Goal: Information Seeking & Learning: Learn about a topic

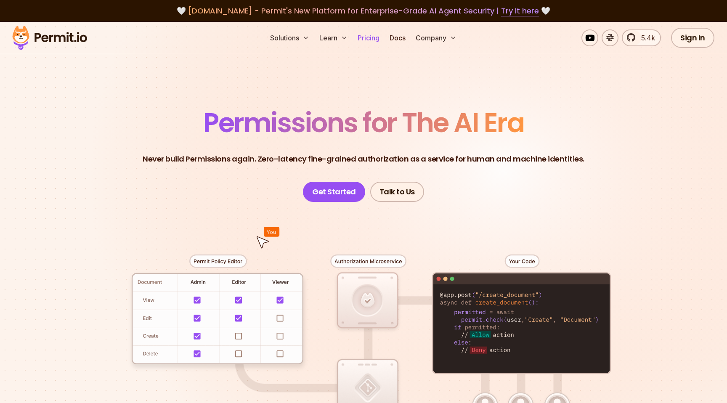
click at [373, 33] on link "Pricing" at bounding box center [368, 37] width 29 height 17
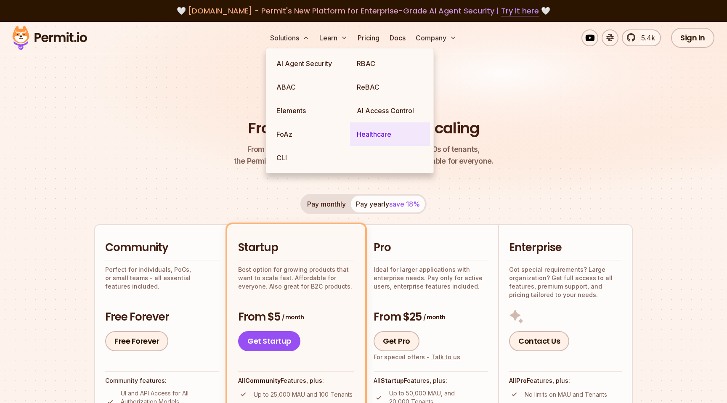
click at [393, 133] on link "Healthcare" at bounding box center [390, 134] width 80 height 24
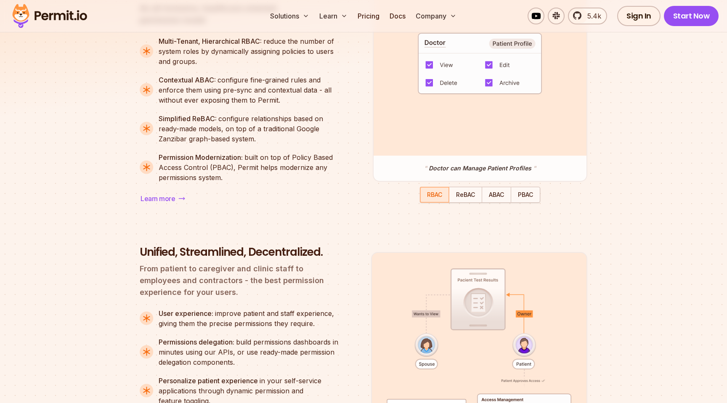
scroll to position [873, 0]
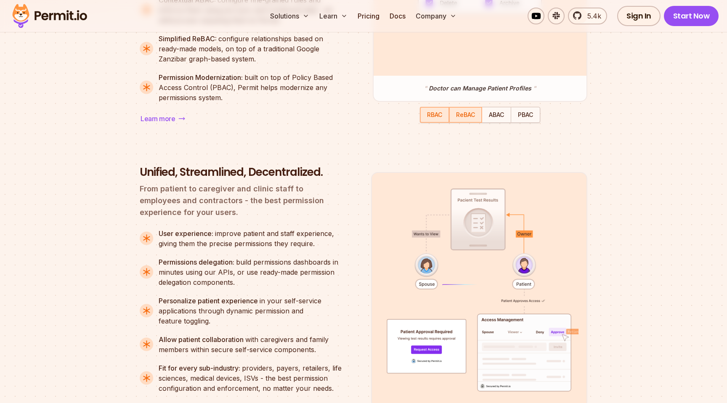
click at [476, 117] on div "button" at bounding box center [466, 115] width 32 height 14
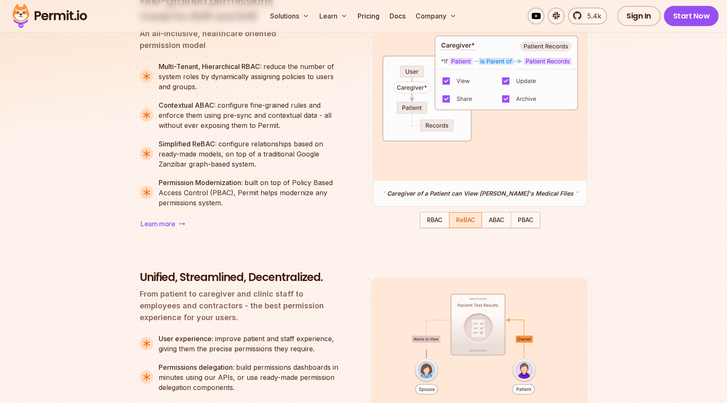
scroll to position [759, 0]
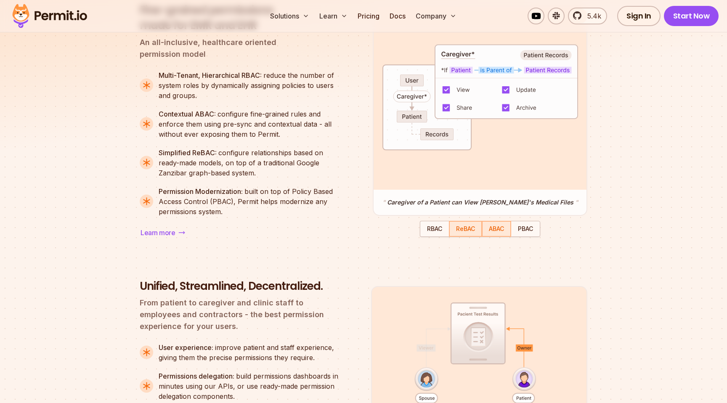
click at [492, 231] on span "ABAC" at bounding box center [496, 228] width 15 height 7
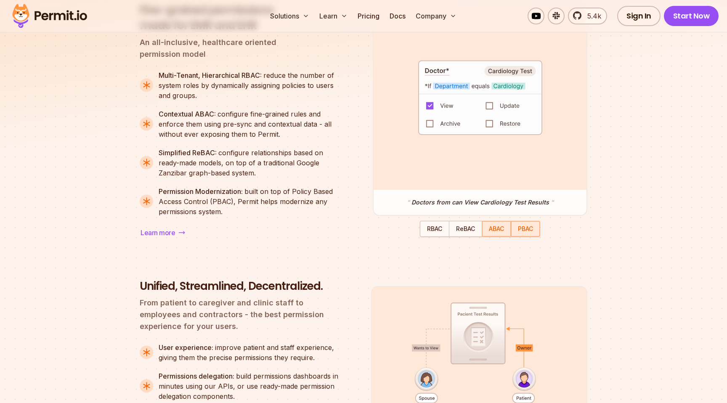
click at [517, 231] on div "button" at bounding box center [526, 229] width 28 height 14
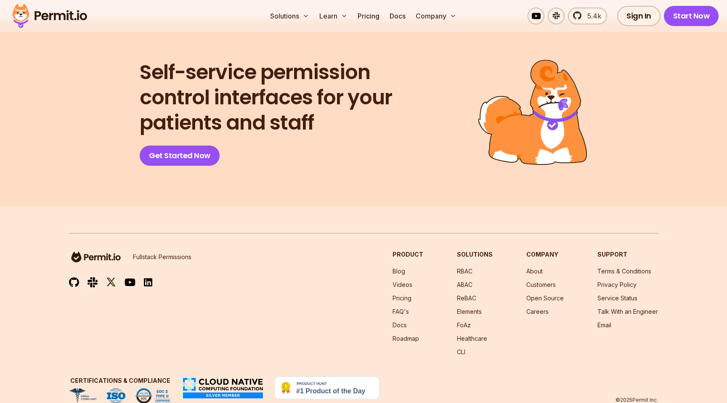
scroll to position [3468, 0]
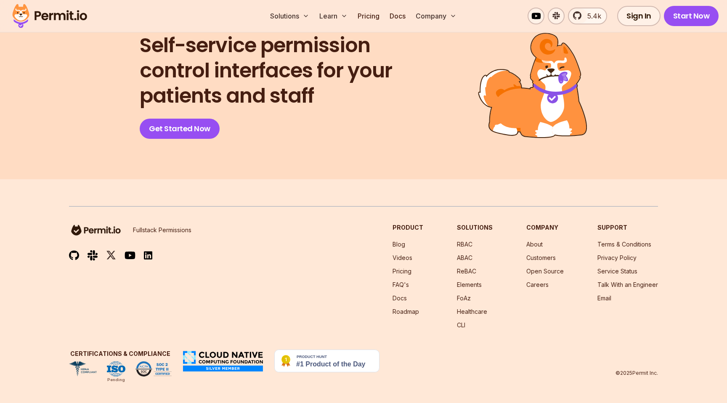
click at [223, 367] on img at bounding box center [223, 361] width 82 height 23
click at [219, 354] on img at bounding box center [223, 361] width 82 height 23
click at [218, 368] on img at bounding box center [223, 361] width 82 height 23
click at [224, 337] on div "Fullstack Permissions Product Blog Videos Pricing FAQ's Docs Roadmap Solutions …" at bounding box center [363, 291] width 589 height 170
click at [154, 229] on p "Fullstack Permissions" at bounding box center [162, 230] width 58 height 8
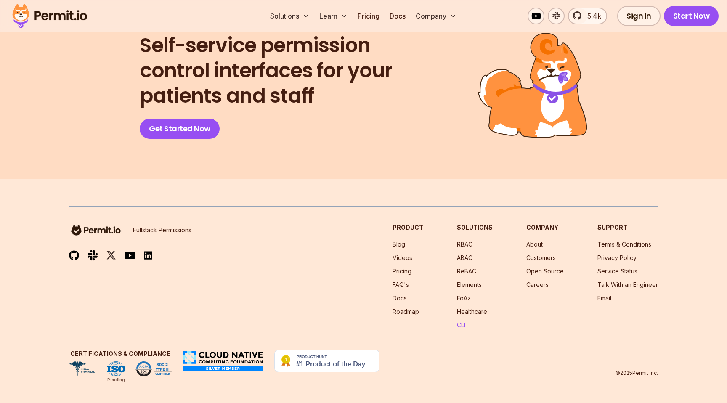
click at [465, 324] on link "CLI" at bounding box center [461, 325] width 8 height 7
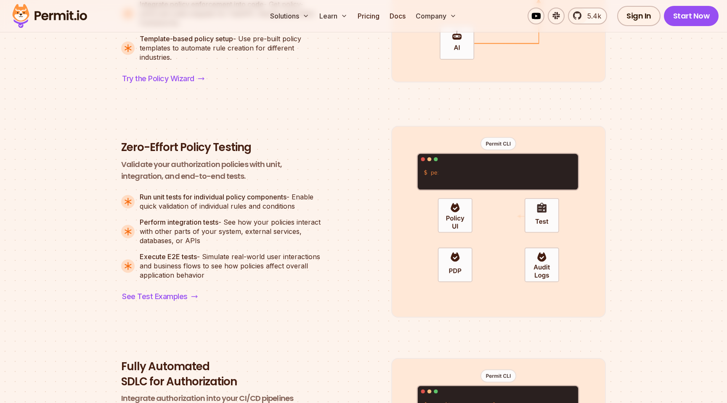
scroll to position [916, 0]
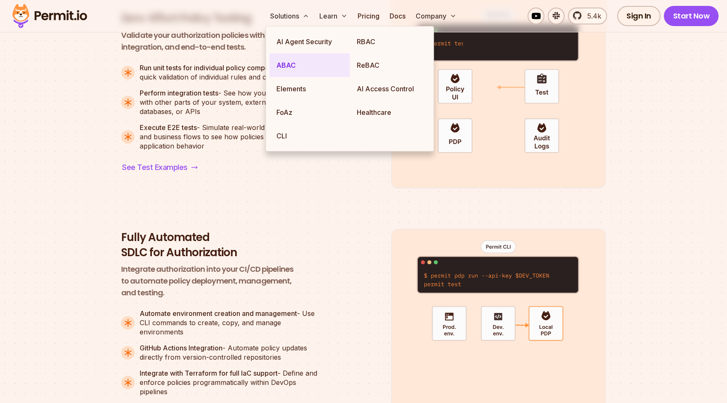
click at [287, 60] on link "ABAC" at bounding box center [310, 65] width 80 height 24
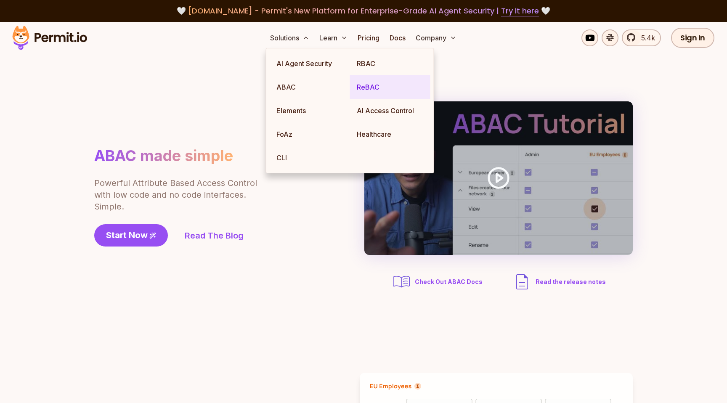
click at [375, 90] on link "ReBAC" at bounding box center [390, 87] width 80 height 24
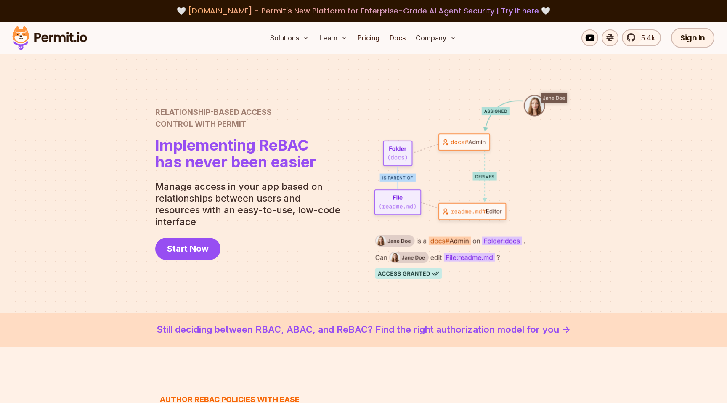
click at [174, 141] on div "Relationship-Based Access Control with Permit Relationship Based Access Control…" at bounding box center [235, 138] width 161 height 64
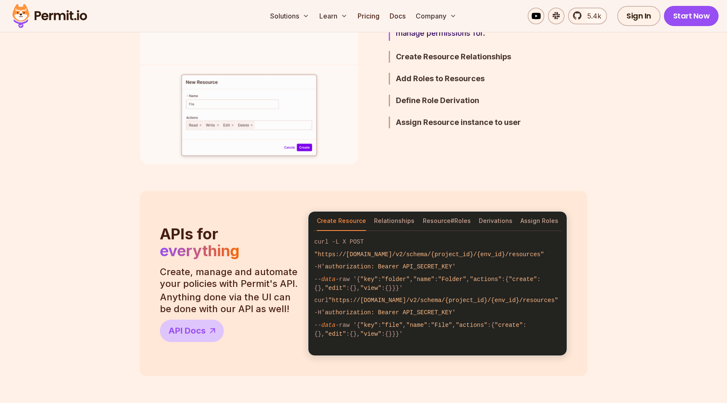
scroll to position [601, 0]
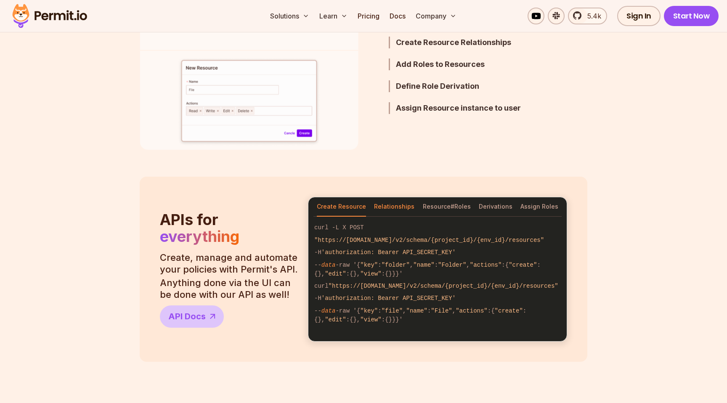
click at [395, 204] on button "Relationships" at bounding box center [394, 206] width 40 height 19
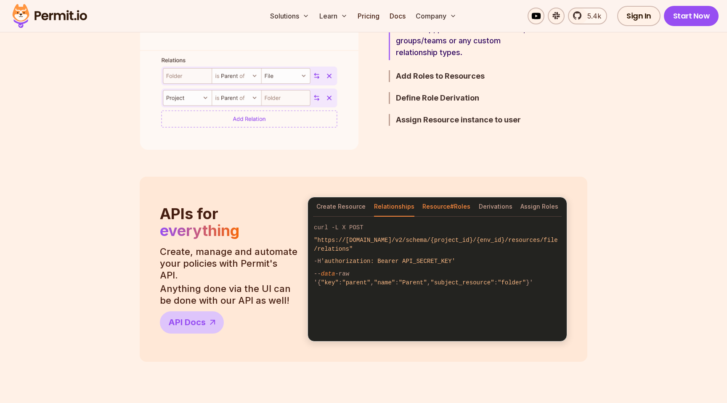
click at [452, 210] on button "Resource#Roles" at bounding box center [447, 206] width 48 height 19
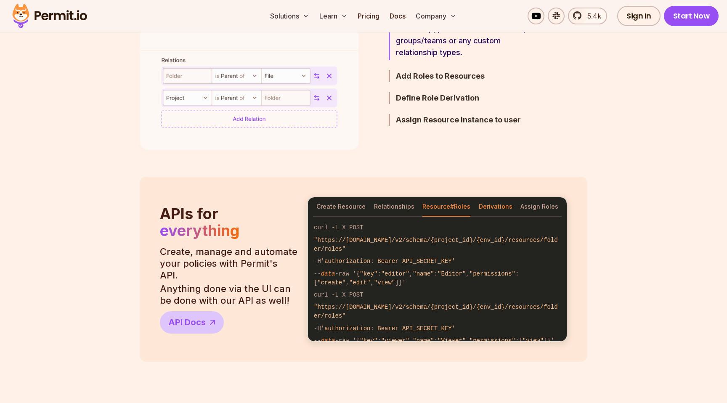
click at [493, 210] on button "Derivations" at bounding box center [496, 206] width 34 height 19
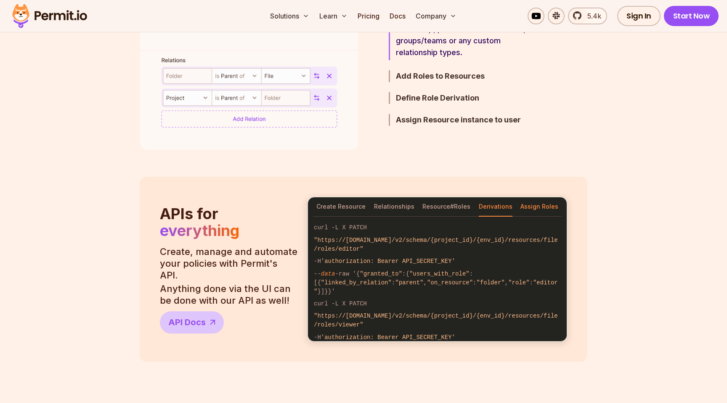
click at [535, 203] on button "Assign Roles" at bounding box center [540, 206] width 38 height 19
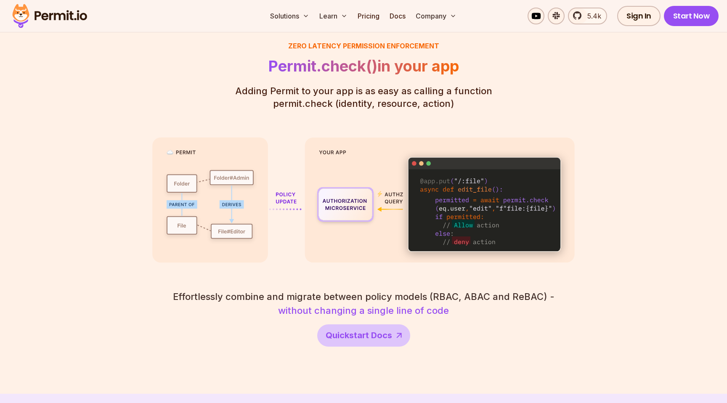
scroll to position [1400, 0]
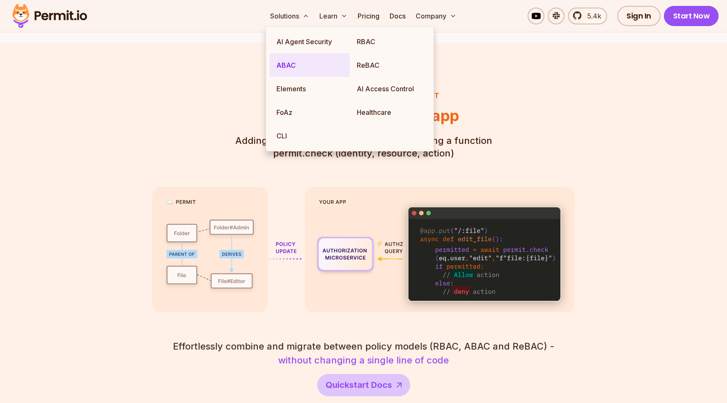
click at [292, 58] on link "ABAC" at bounding box center [310, 65] width 80 height 24
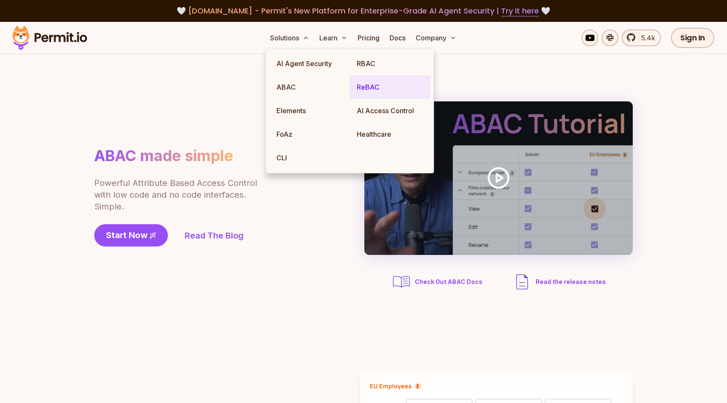
click at [378, 86] on link "ReBAC" at bounding box center [390, 87] width 80 height 24
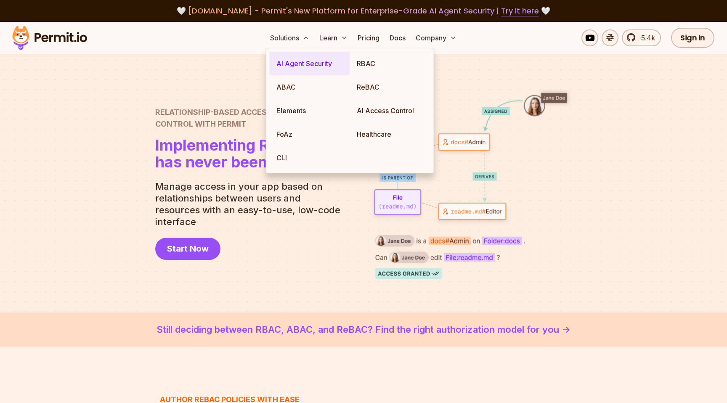
click at [301, 63] on link "AI Agent Security" at bounding box center [310, 64] width 80 height 24
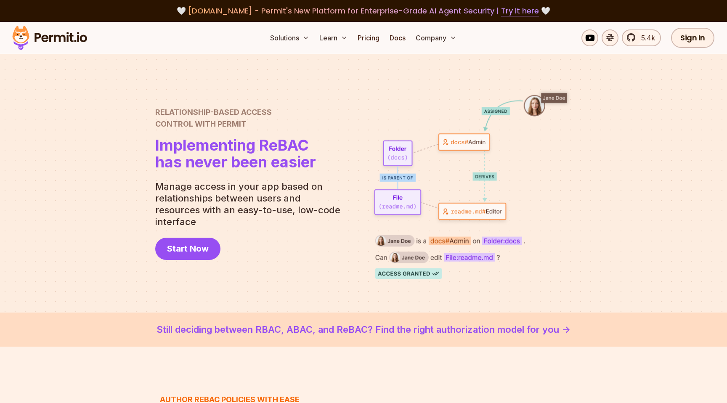
click at [555, 328] on link "Still deciding between RBAC, ABAC, and ReBAC? Find the right authorization mode…" at bounding box center [363, 330] width 687 height 14
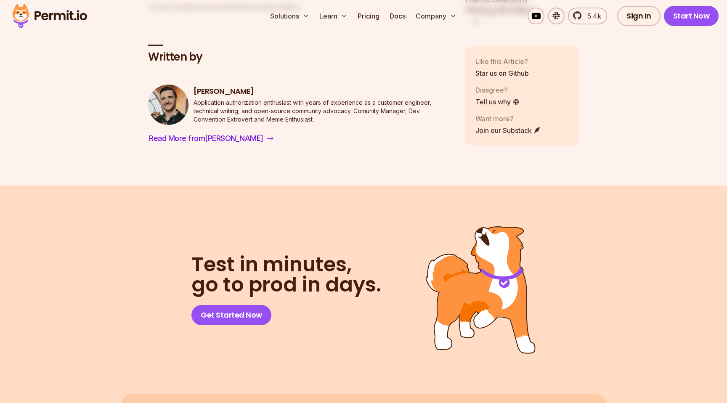
scroll to position [6759, 0]
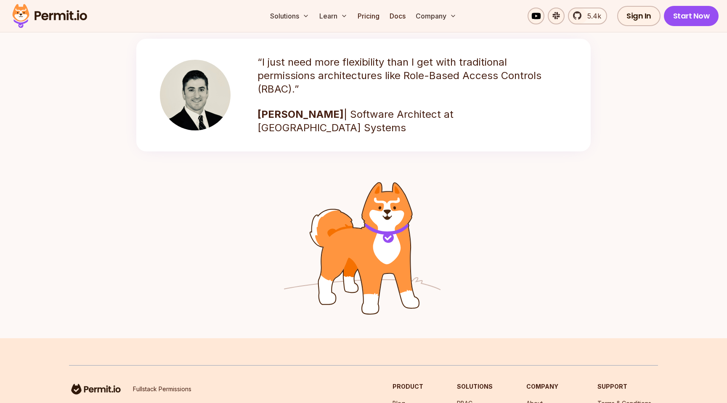
scroll to position [1359, 0]
